Goal: Transaction & Acquisition: Purchase product/service

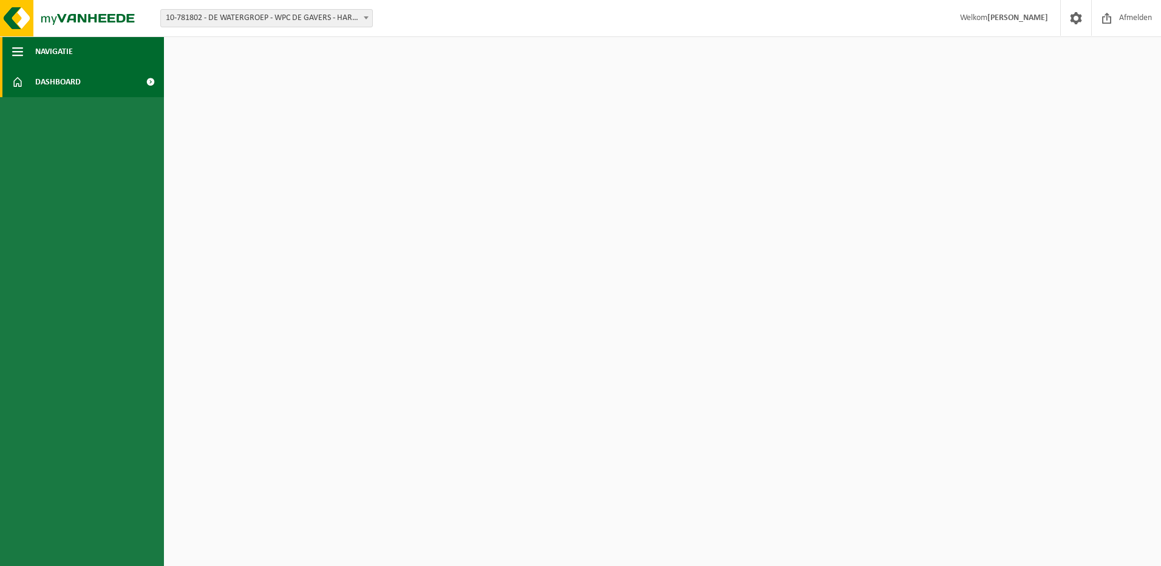
click at [55, 50] on span "Navigatie" at bounding box center [54, 51] width 38 height 30
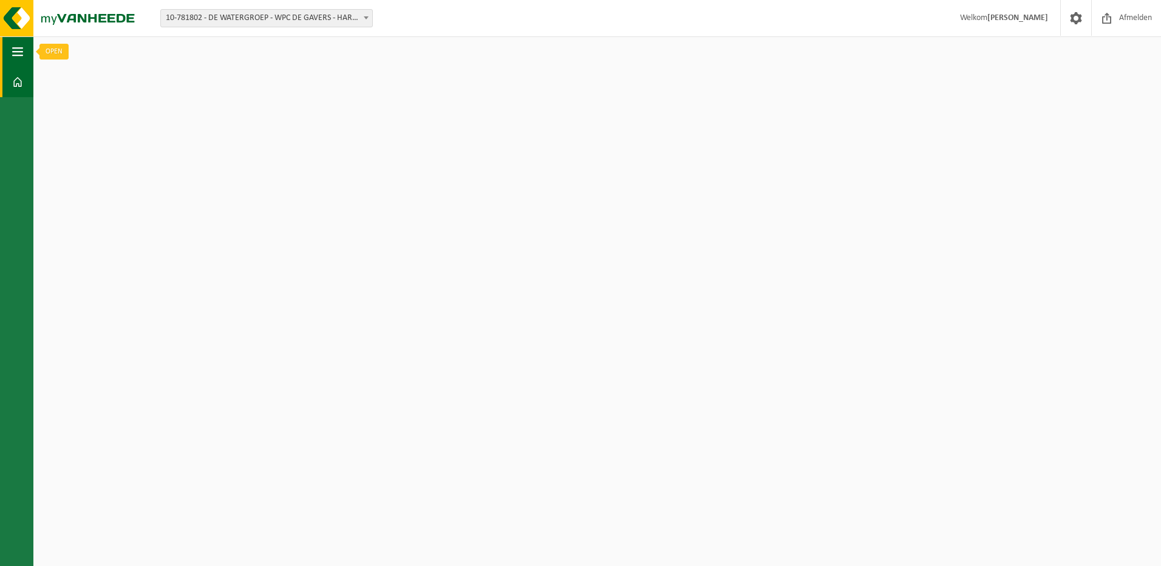
click at [13, 50] on span "button" at bounding box center [17, 51] width 11 height 30
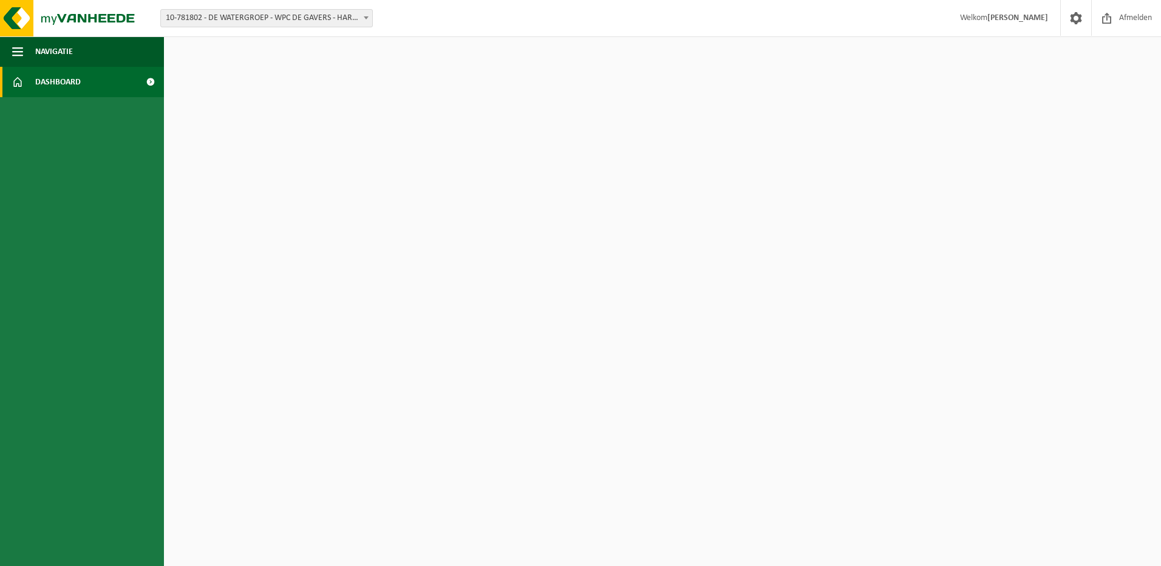
click at [33, 86] on link "Dashboard" at bounding box center [82, 82] width 164 height 30
click at [72, 18] on img at bounding box center [73, 18] width 146 height 36
click at [364, 16] on b at bounding box center [366, 17] width 5 height 3
click at [320, 58] on html "Vestiging: 10-781802 - DE WATERGROEP - WPC DE GAVERS - HARELBEKE 10-781802 - DE…" at bounding box center [580, 283] width 1161 height 566
click at [1078, 23] on span at bounding box center [1076, 18] width 18 height 36
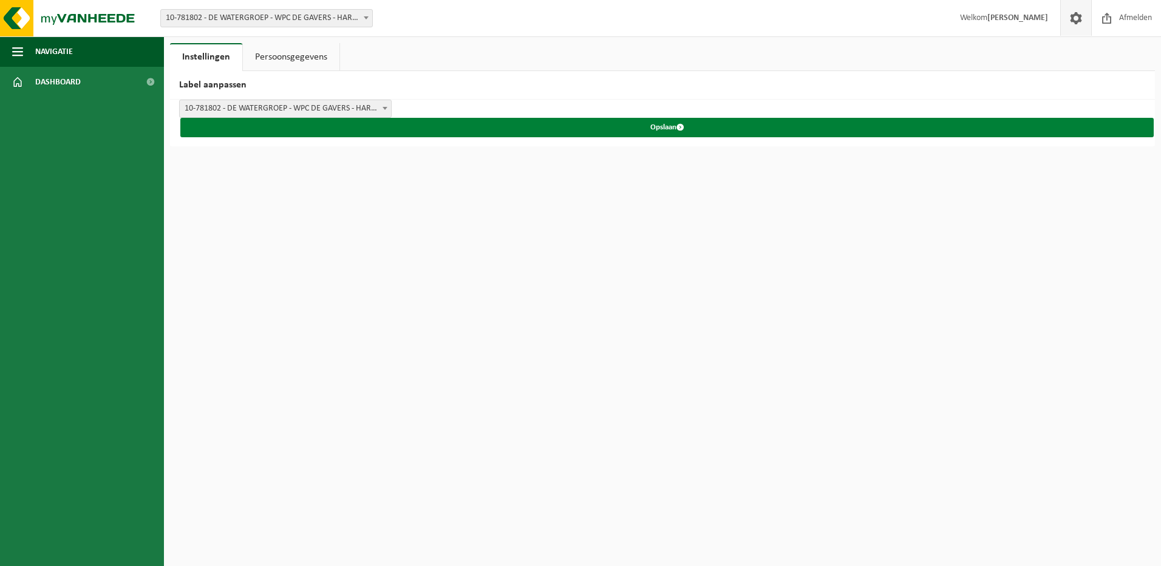
click at [683, 127] on span "submit" at bounding box center [680, 127] width 8 height 8
click at [684, 126] on span "submit" at bounding box center [680, 127] width 8 height 8
drag, startPoint x: 0, startPoint y: 0, endPoint x: 682, endPoint y: 128, distance: 693.9
click at [682, 128] on span "submit" at bounding box center [680, 127] width 8 height 8
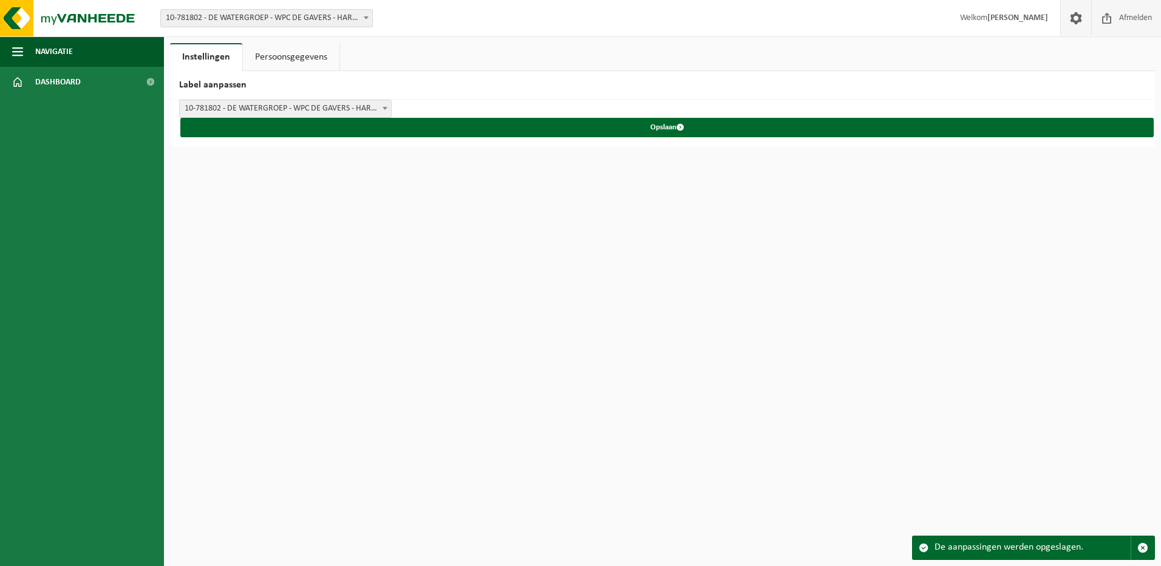
click at [1136, 20] on span "Afmelden" at bounding box center [1135, 18] width 39 height 36
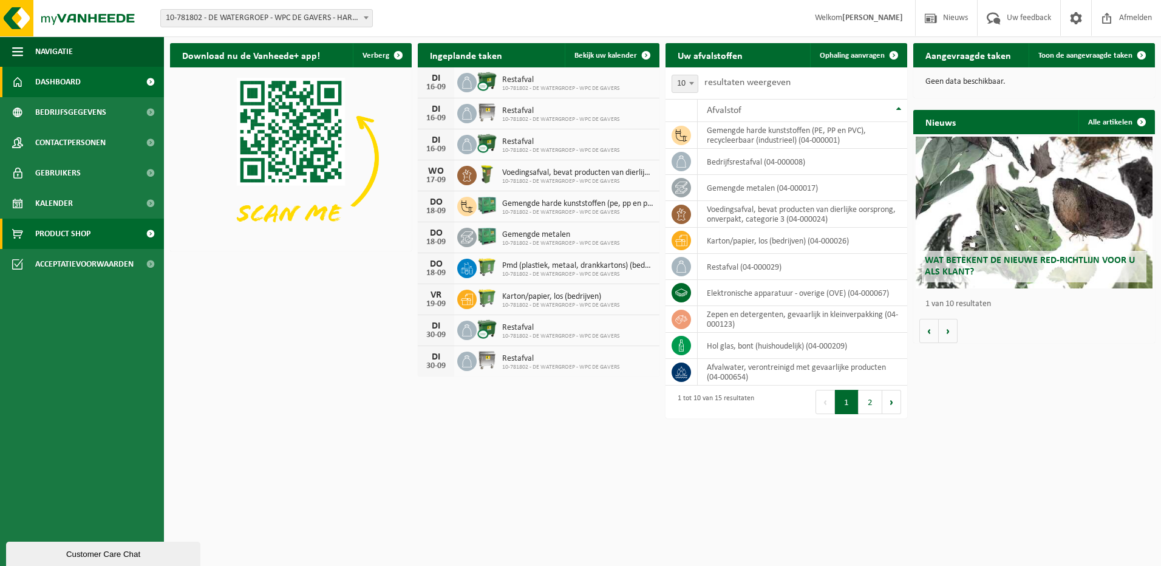
click at [75, 231] on span "Product Shop" at bounding box center [62, 234] width 55 height 30
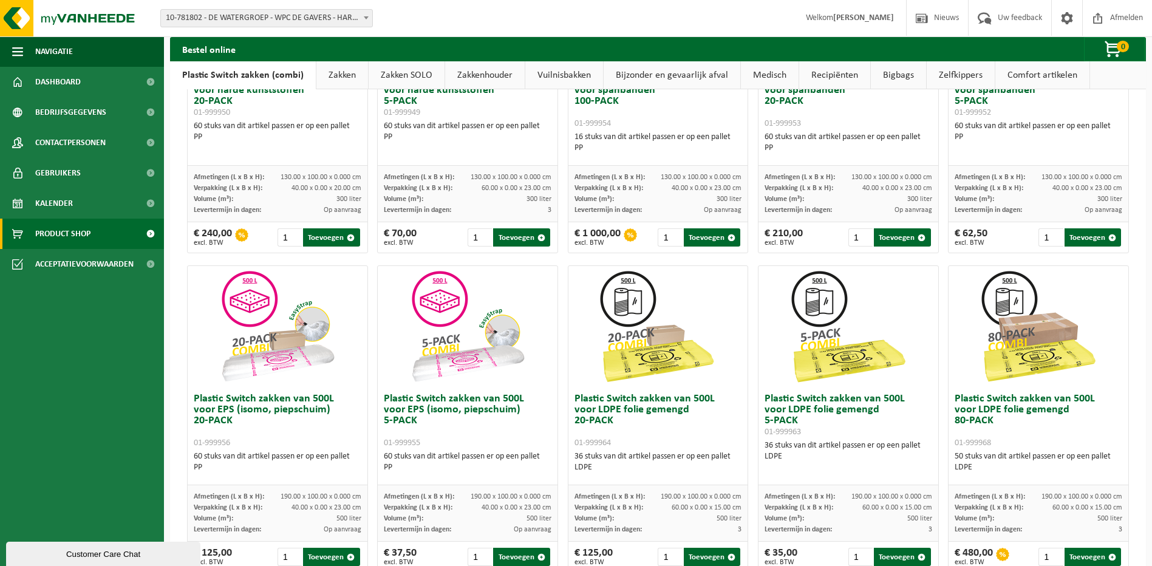
scroll to position [209, 0]
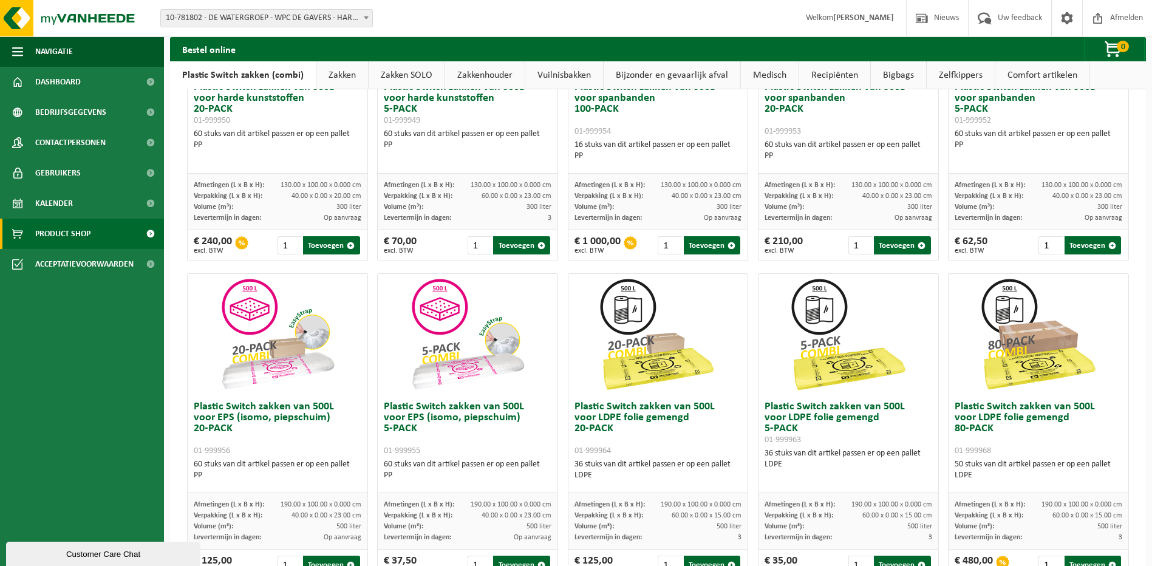
click at [649, 73] on link "Bijzonder en gevaarlijk afval" at bounding box center [672, 75] width 137 height 28
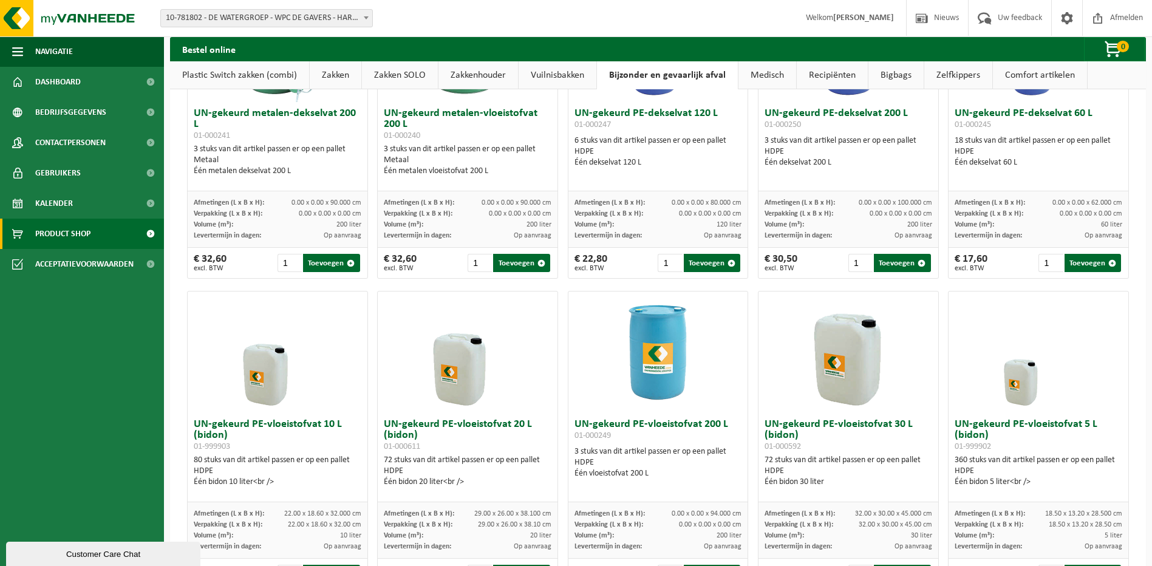
scroll to position [0, 0]
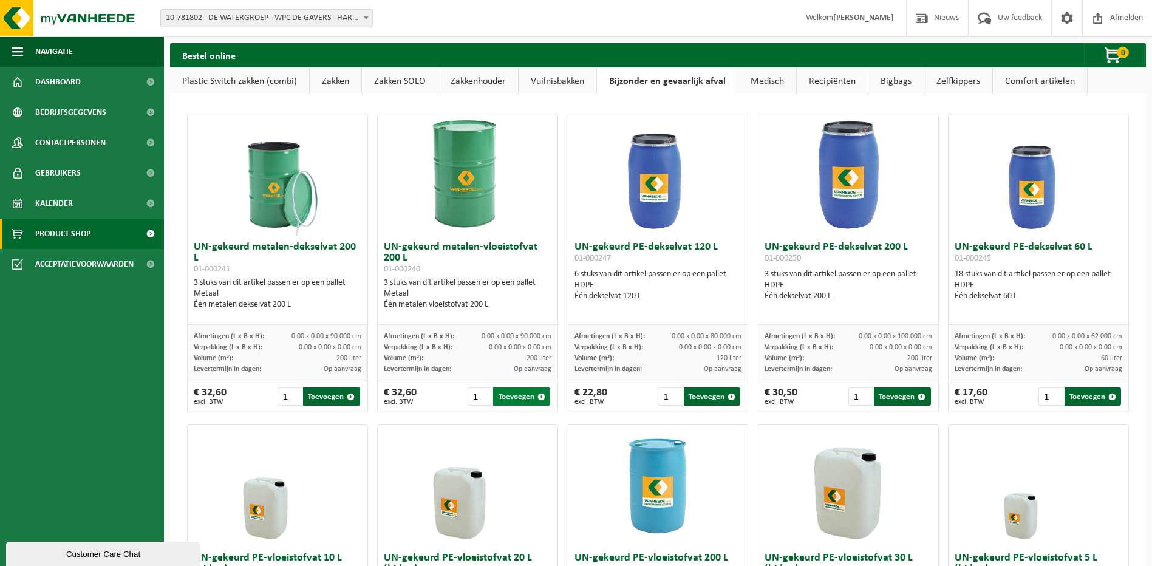
click at [540, 398] on span "button" at bounding box center [541, 397] width 8 height 8
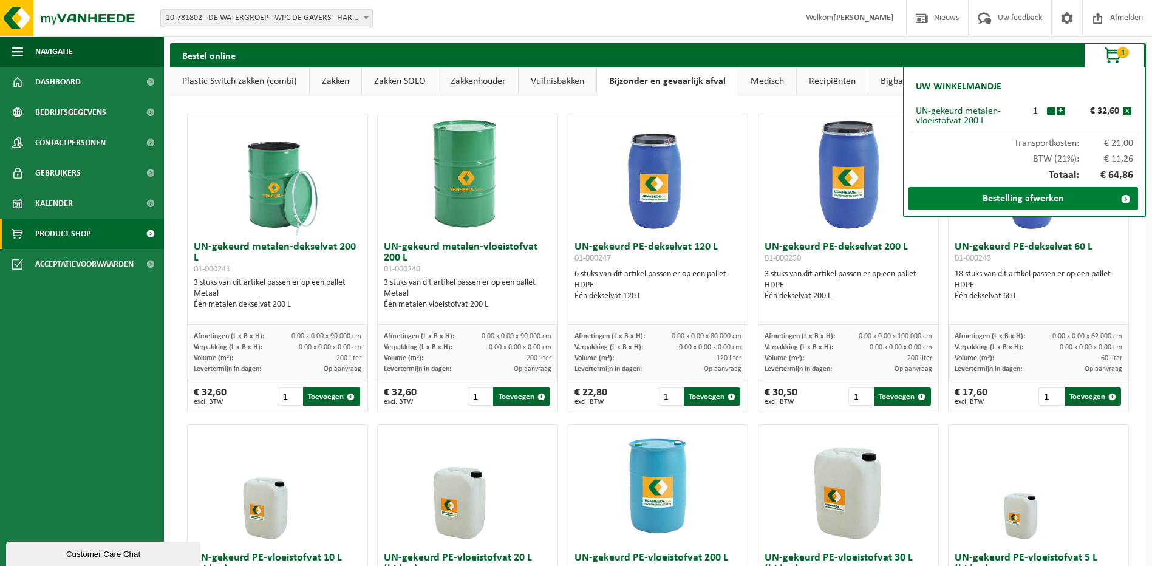
click at [1023, 199] on link "Bestelling afwerken" at bounding box center [1023, 198] width 230 height 23
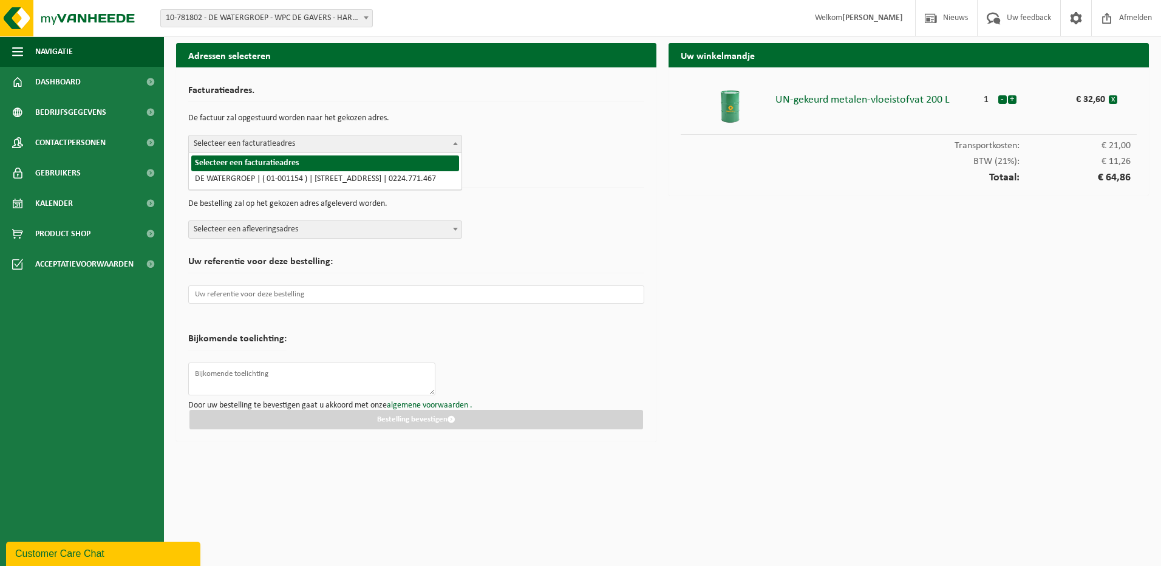
click at [457, 142] on b at bounding box center [455, 143] width 5 height 3
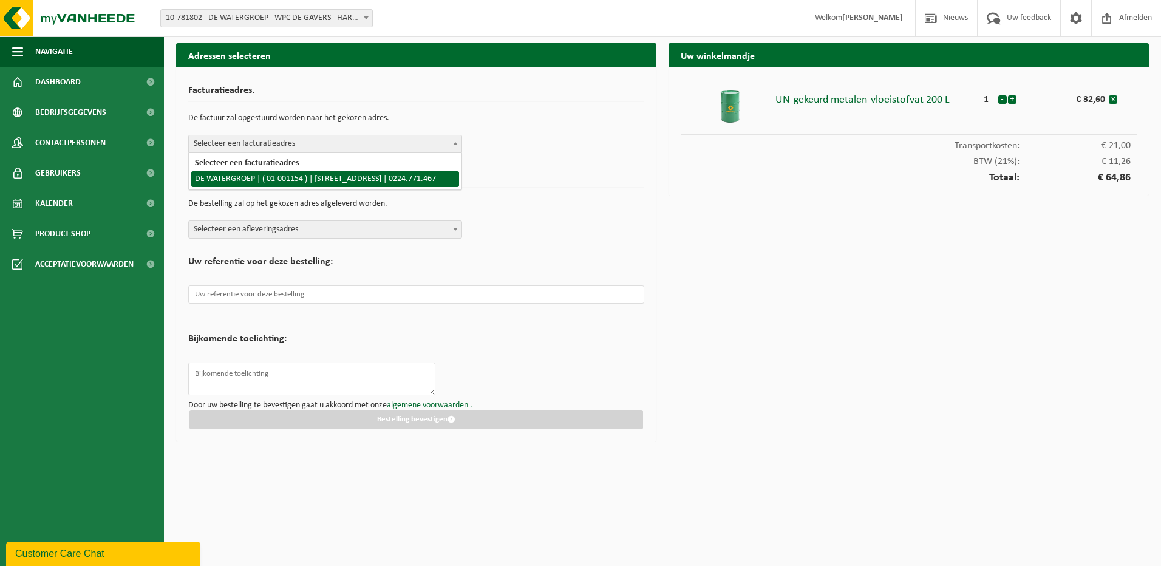
select select "103"
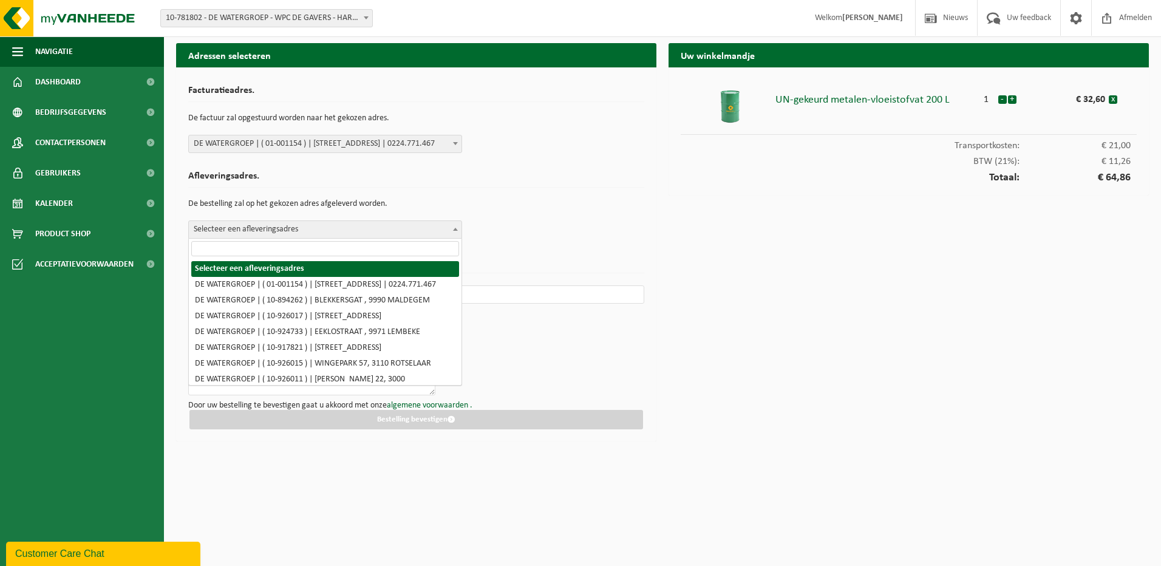
click at [454, 230] on b at bounding box center [455, 229] width 5 height 3
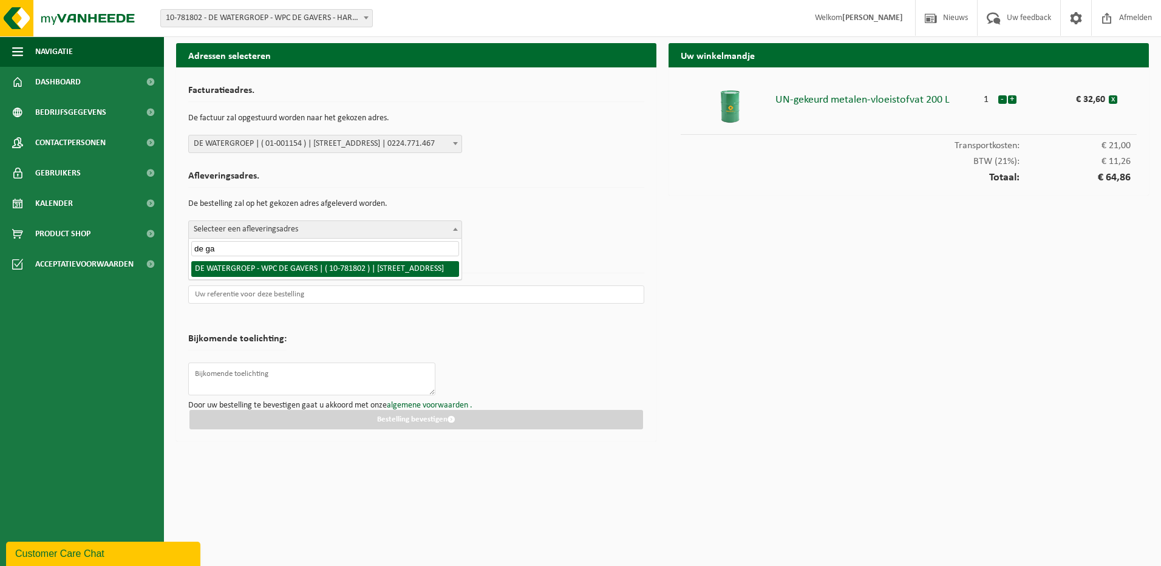
type input "de ga"
select select "26768"
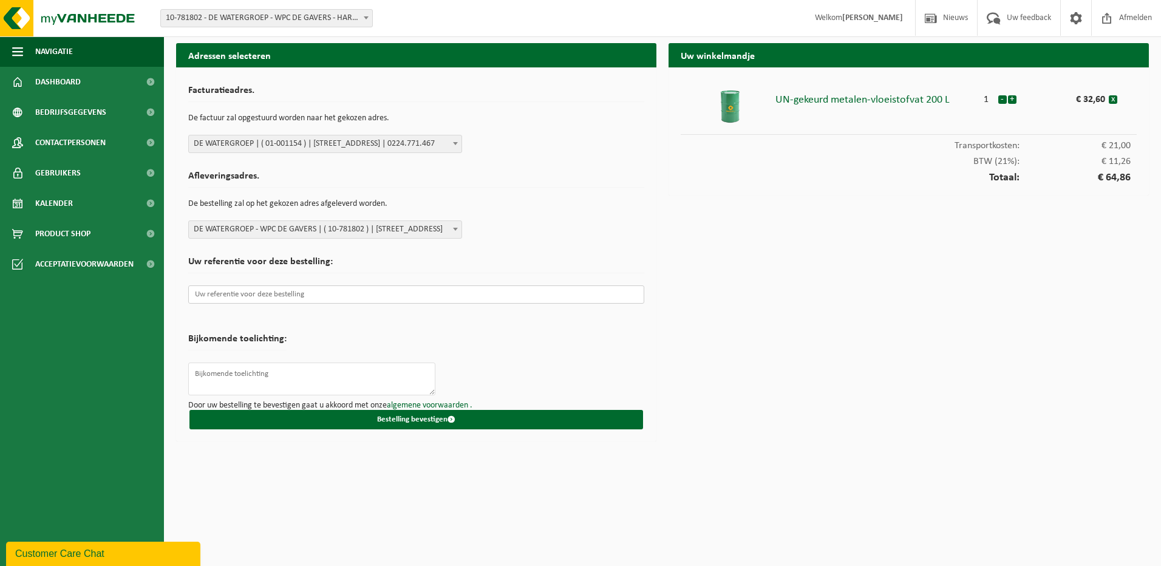
click at [322, 297] on input "text" at bounding box center [416, 294] width 456 height 18
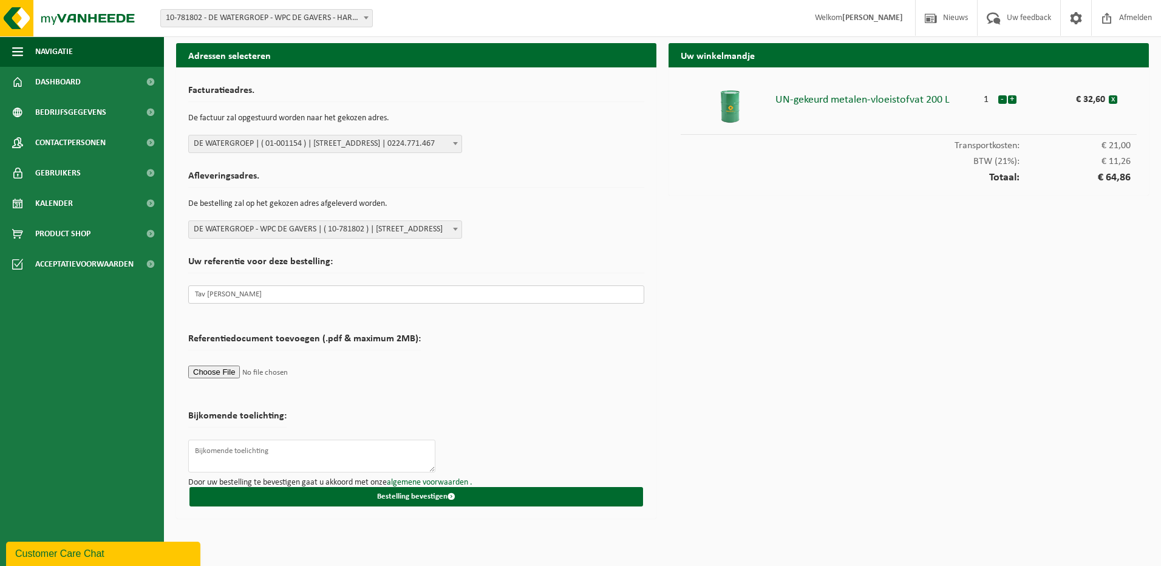
type input "Tav Volckaert marinus"
click at [282, 452] on textarea at bounding box center [311, 456] width 247 height 33
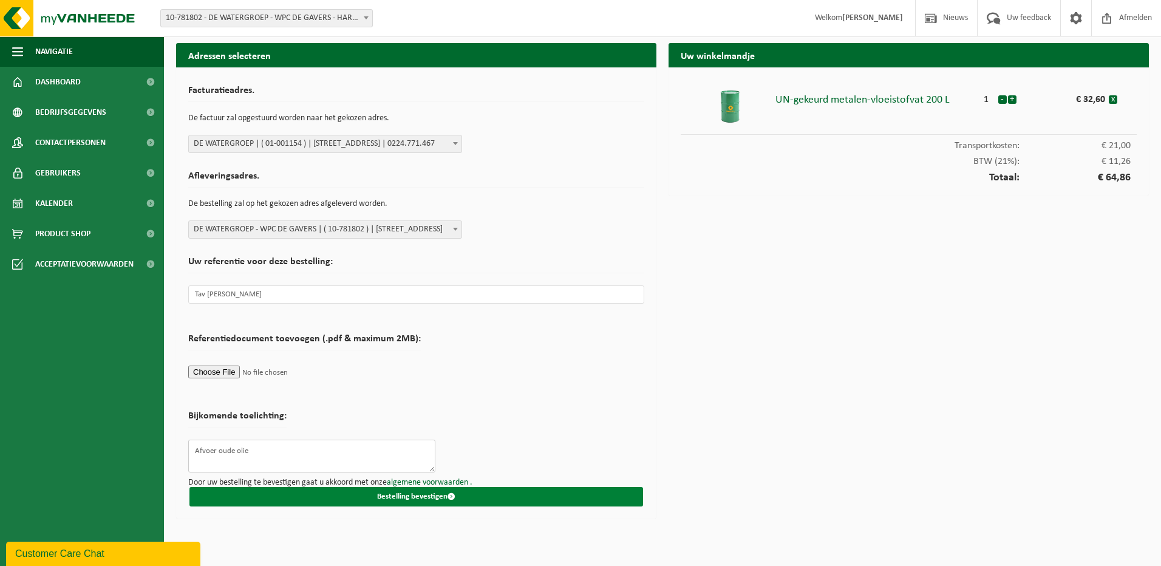
type textarea "Afvoer oude olie"
click at [424, 492] on button "Bestelling bevestigen" at bounding box center [416, 496] width 454 height 19
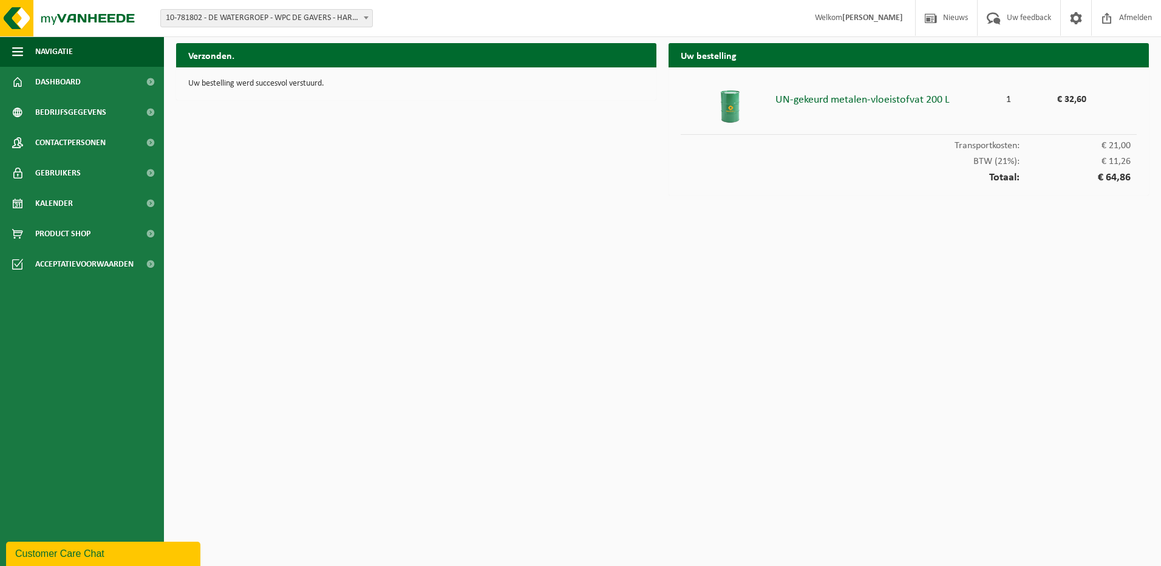
click at [1089, 403] on html "Vestiging: 10-781802 - DE WATERGROEP - WPC DE GAVERS - HARELBEKE 10-781802 - DE…" at bounding box center [580, 283] width 1161 height 566
click at [1077, 13] on span at bounding box center [1076, 18] width 18 height 36
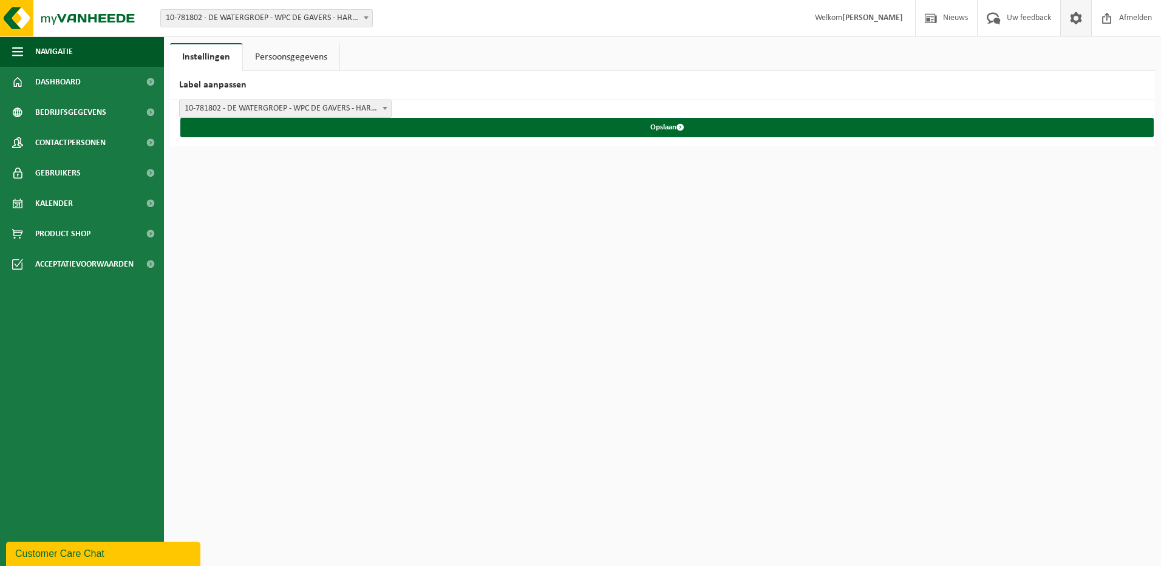
click at [293, 55] on link "Persoonsgegevens" at bounding box center [291, 57] width 97 height 28
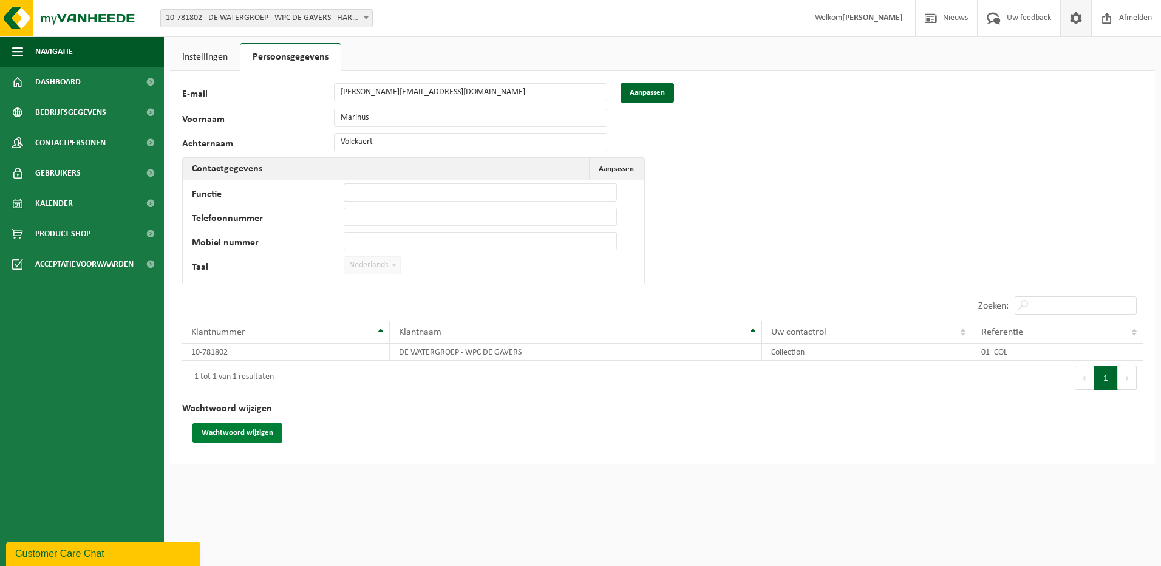
click at [248, 430] on button "Wachtwoord wijzigen" at bounding box center [237, 432] width 90 height 19
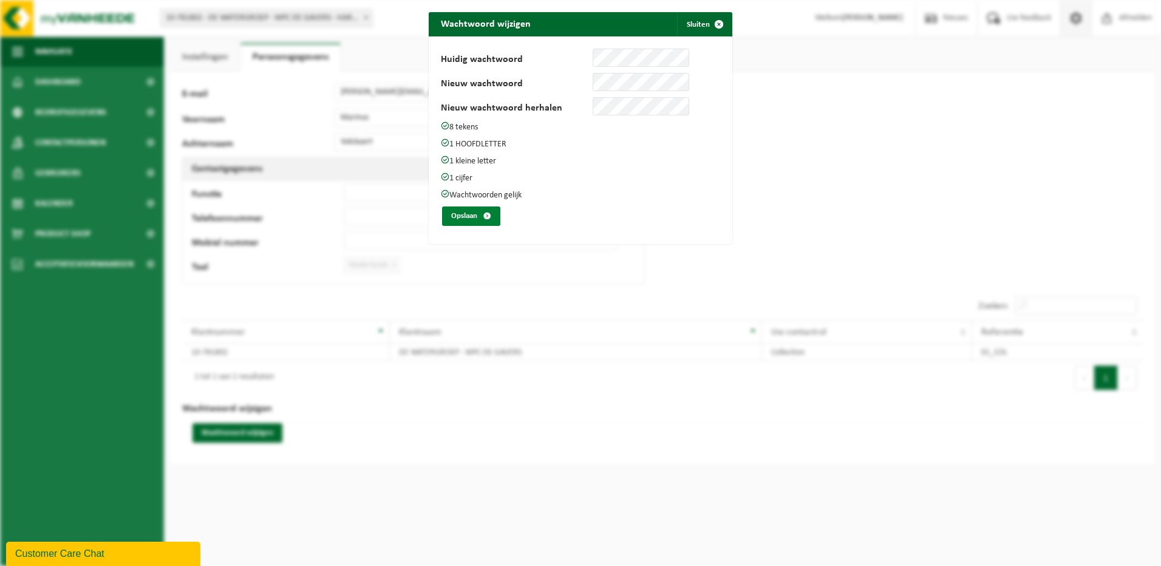
click at [460, 214] on button "Opslaan" at bounding box center [471, 215] width 58 height 19
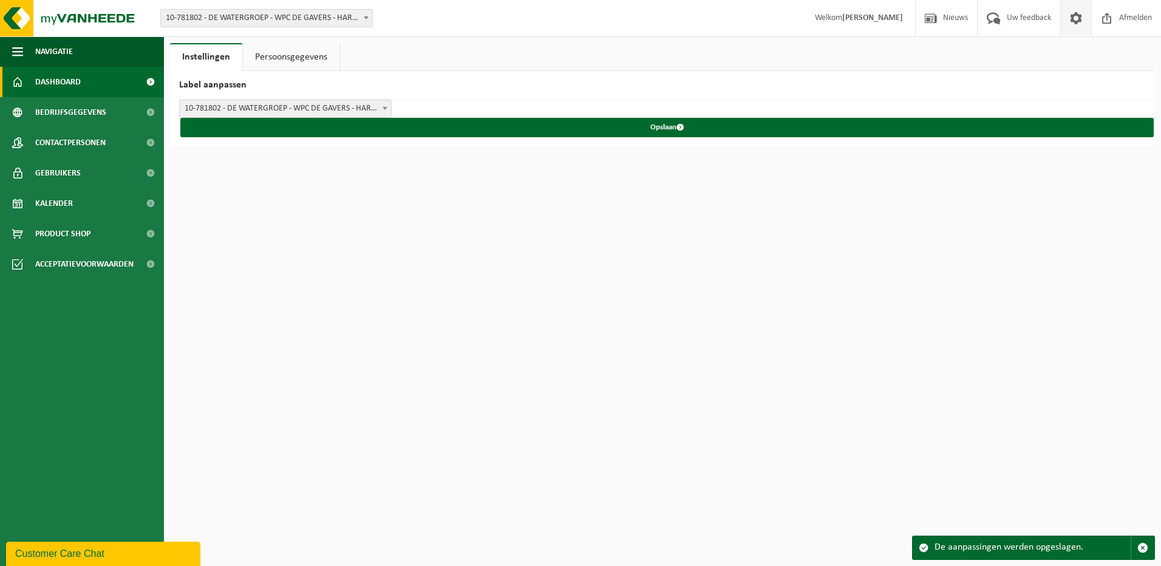
click at [19, 79] on span at bounding box center [17, 82] width 11 height 30
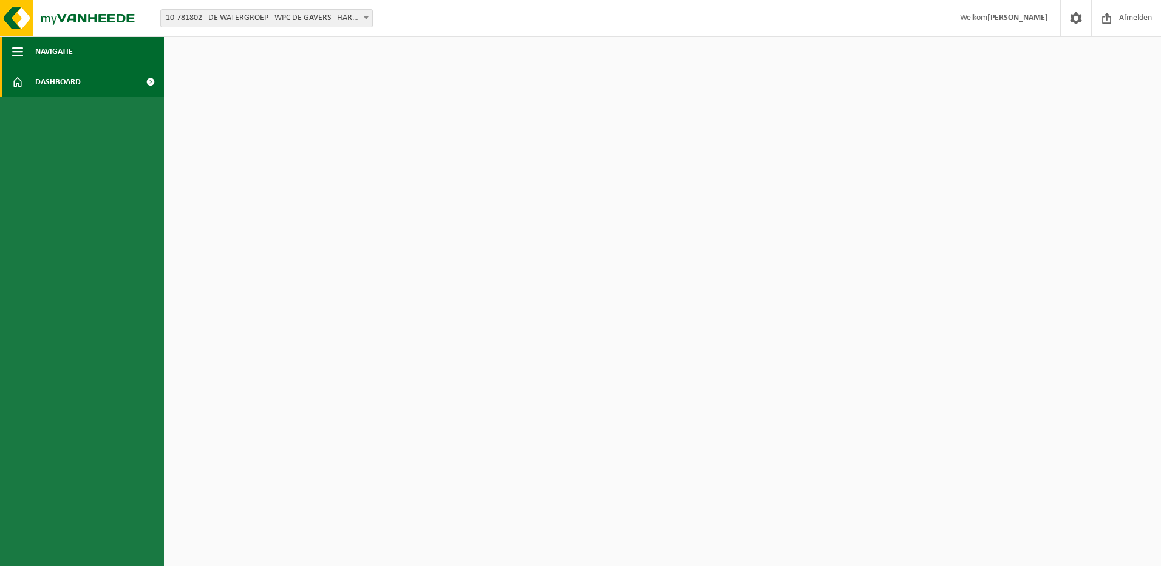
click at [15, 53] on span "button" at bounding box center [17, 51] width 11 height 30
